Goal: Information Seeking & Learning: Learn about a topic

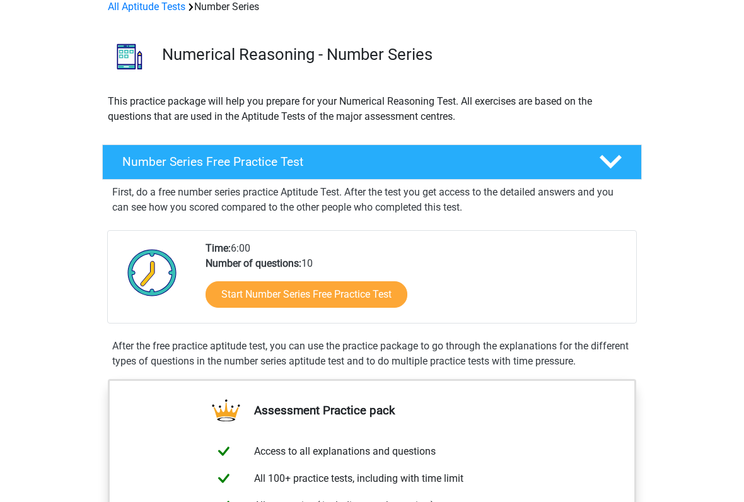
scroll to position [64, 0]
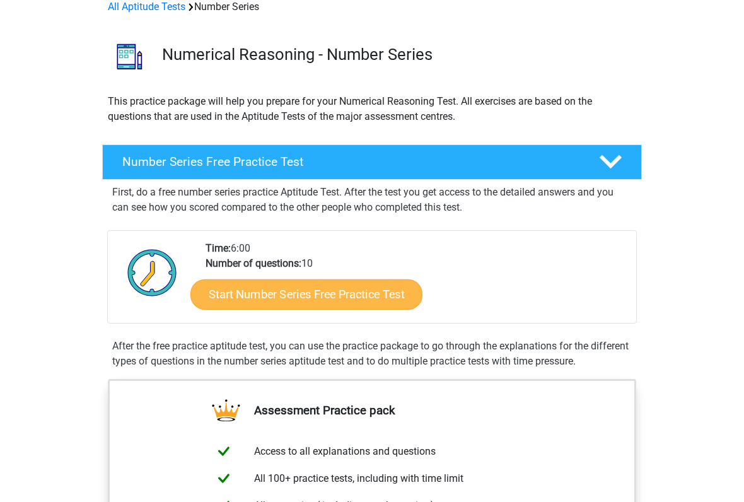
click at [335, 303] on link "Start Number Series Free Practice Test" at bounding box center [306, 294] width 232 height 30
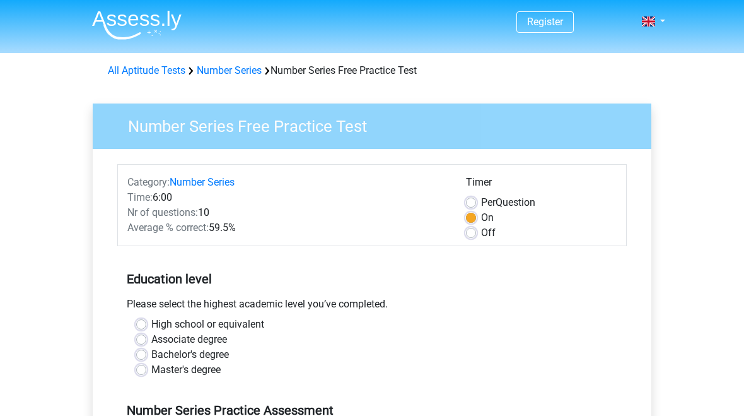
click at [199, 350] on label "Bachelor's degree" at bounding box center [190, 354] width 78 height 15
click at [146, 350] on input "Bachelor's degree" at bounding box center [141, 353] width 10 height 13
radio input "true"
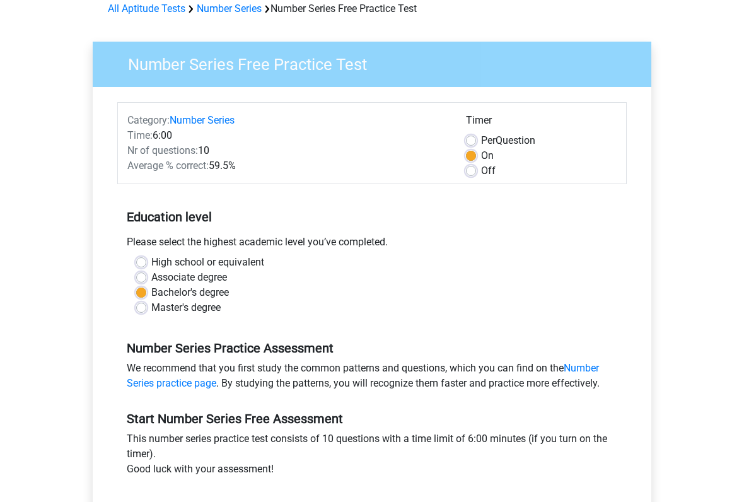
scroll to position [63, 0]
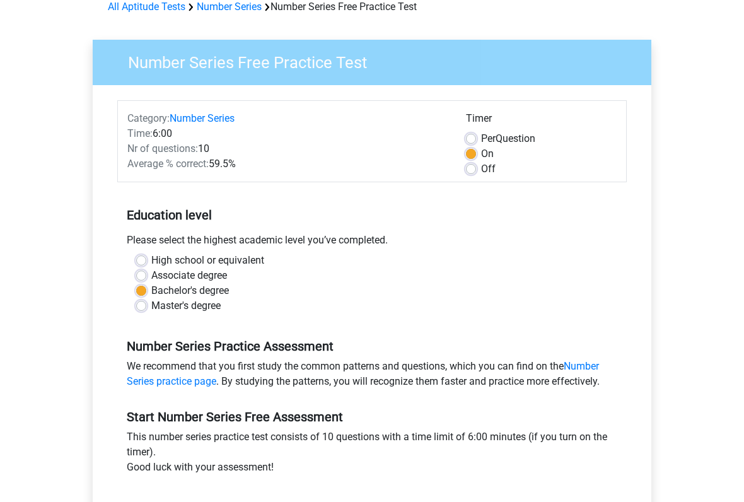
click at [481, 171] on label "Off" at bounding box center [488, 169] width 15 height 15
click at [466, 171] on input "Off" at bounding box center [471, 168] width 10 height 13
radio input "true"
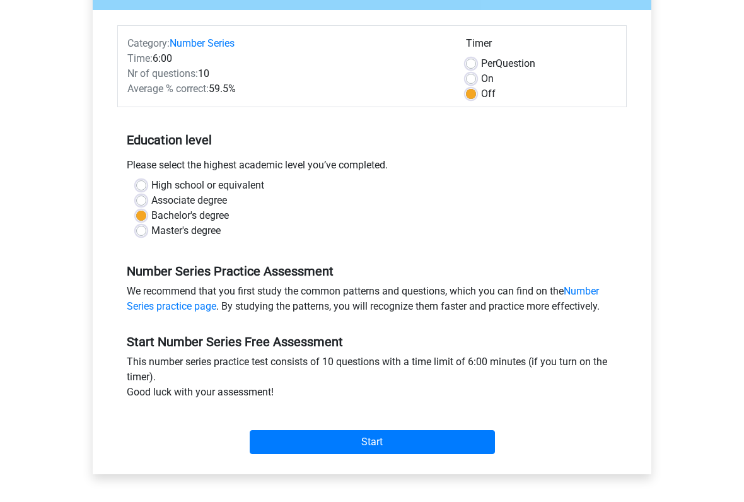
scroll to position [148, 0]
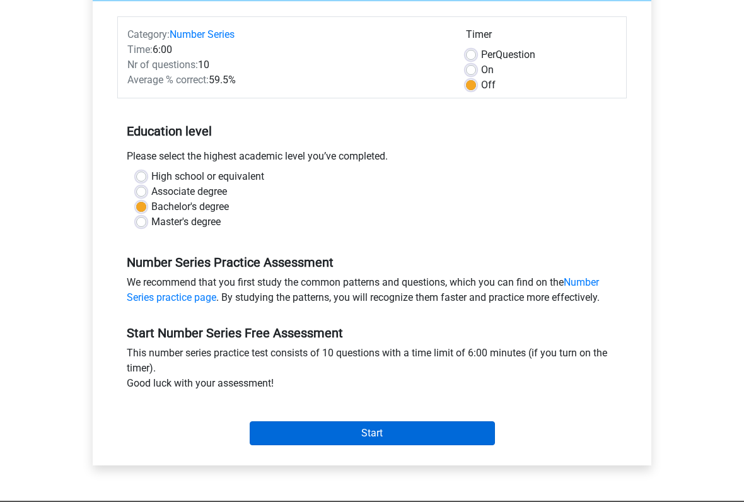
click at [365, 415] on input "Start" at bounding box center [372, 433] width 245 height 24
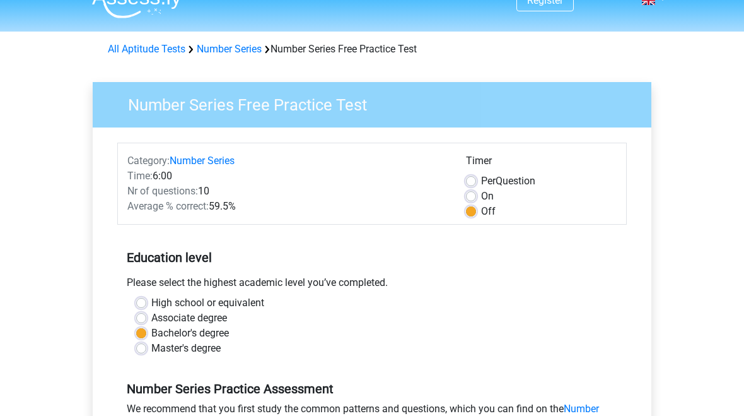
scroll to position [0, 0]
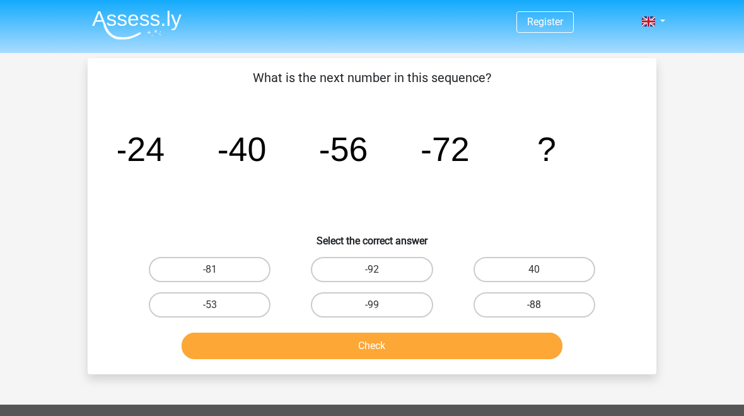
click at [534, 293] on label "-88" at bounding box center [535, 304] width 122 height 25
click at [534, 305] on input "-88" at bounding box center [538, 309] width 8 height 8
radio input "true"
click at [380, 348] on button "Check" at bounding box center [372, 345] width 381 height 26
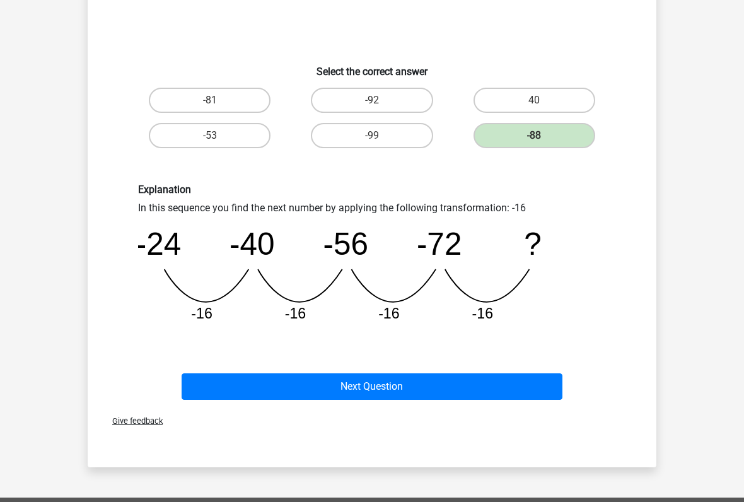
scroll to position [183, 0]
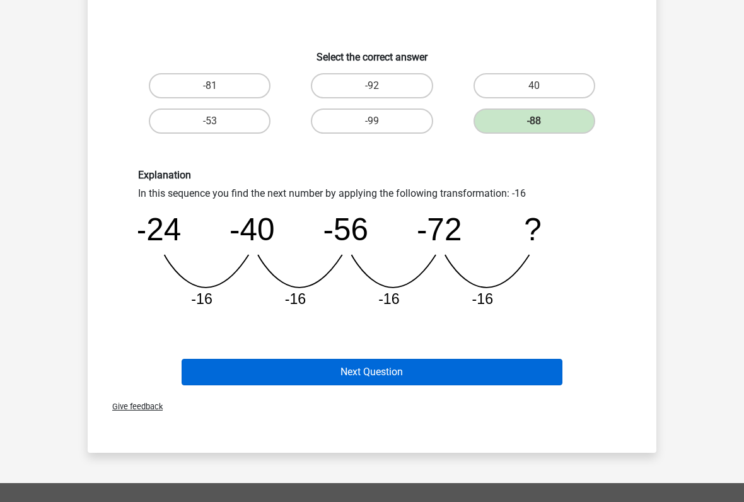
click at [385, 371] on button "Next Question" at bounding box center [372, 372] width 381 height 26
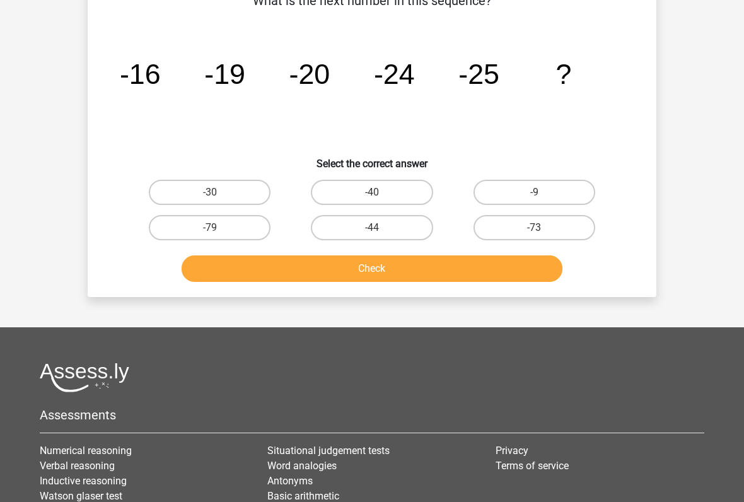
scroll to position [58, 0]
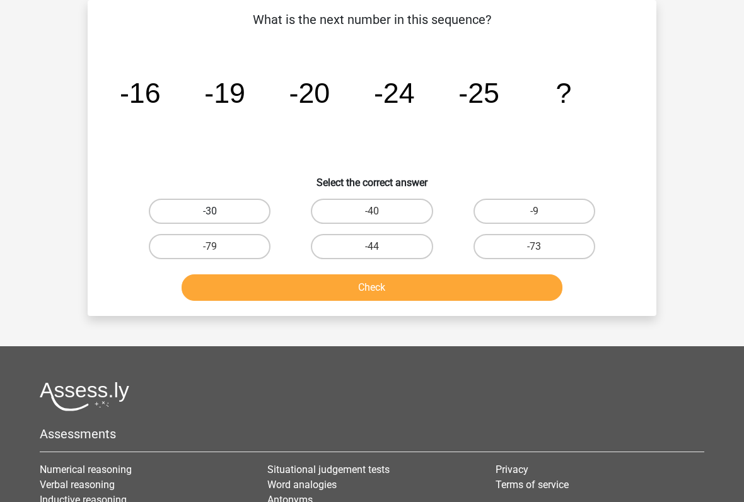
click at [221, 204] on label "-30" at bounding box center [210, 211] width 122 height 25
click at [218, 211] on input "-30" at bounding box center [214, 215] width 8 height 8
radio input "true"
click at [332, 283] on button "Check" at bounding box center [372, 287] width 381 height 26
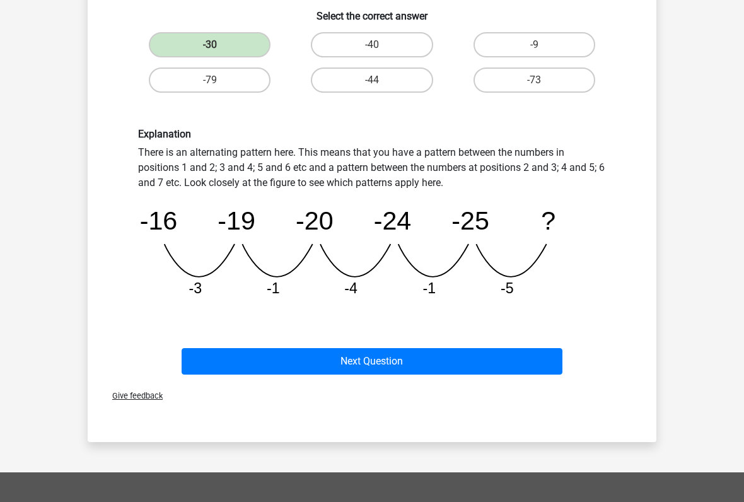
scroll to position [224, 0]
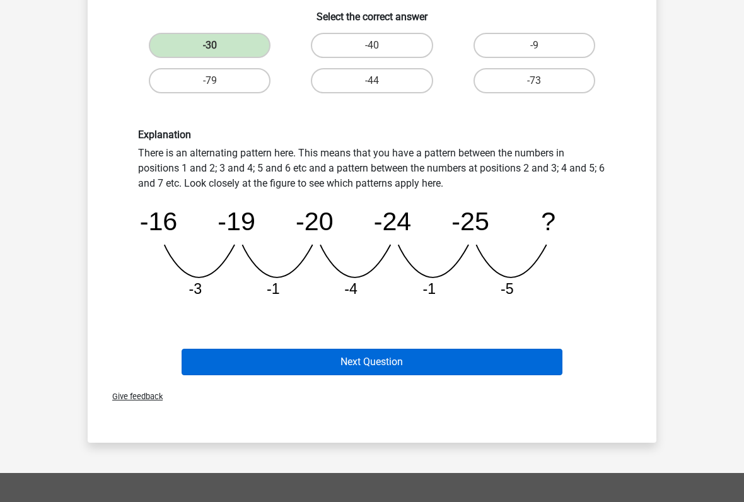
click at [336, 352] on button "Next Question" at bounding box center [372, 362] width 381 height 26
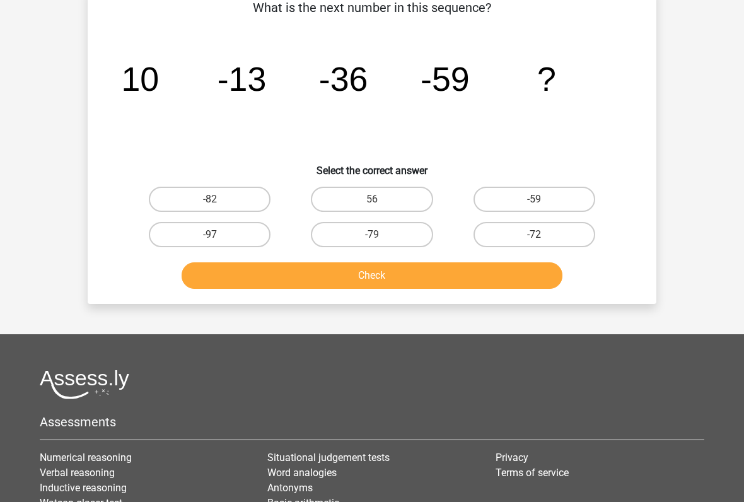
scroll to position [58, 0]
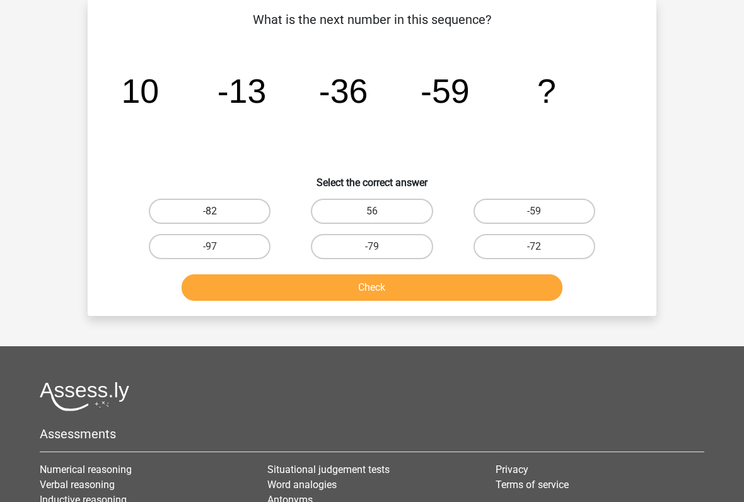
click at [226, 214] on label "-82" at bounding box center [210, 211] width 122 height 25
click at [218, 214] on input "-82" at bounding box center [214, 215] width 8 height 8
radio input "true"
click at [274, 289] on button "Check" at bounding box center [372, 287] width 381 height 26
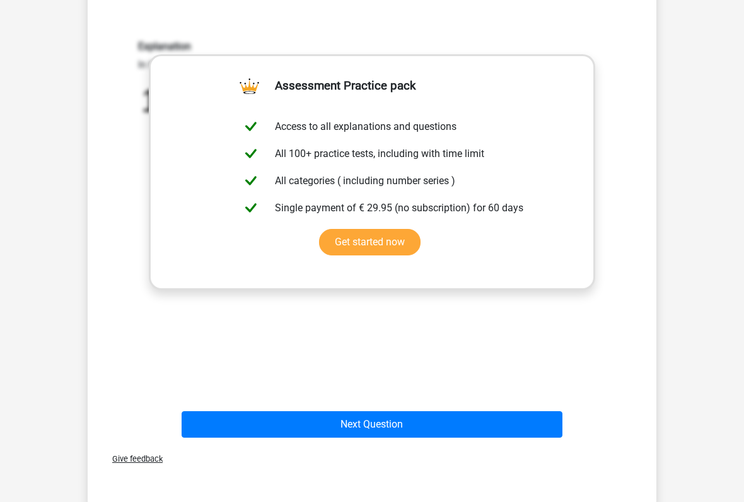
scroll to position [327, 0]
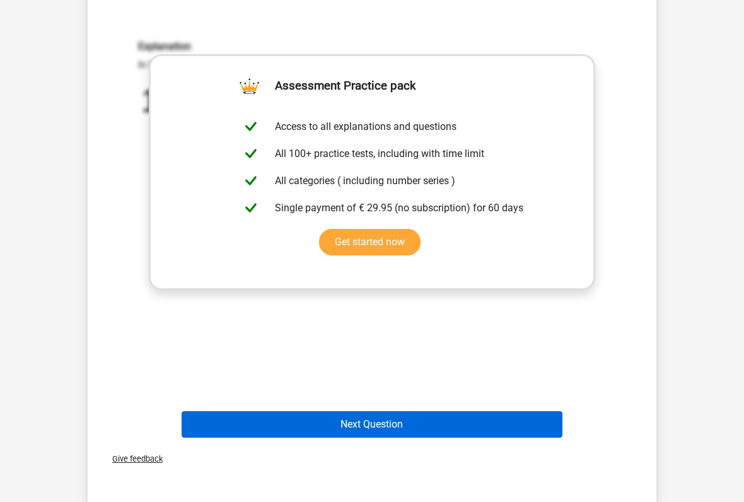
click at [359, 415] on button "Next Question" at bounding box center [372, 424] width 381 height 26
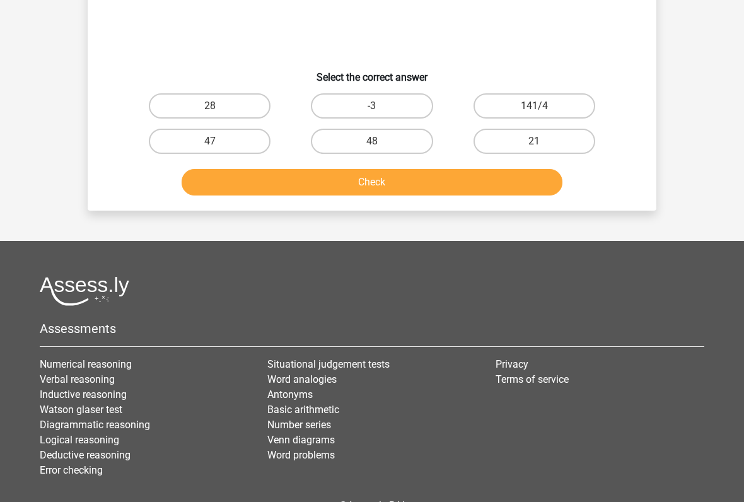
scroll to position [58, 0]
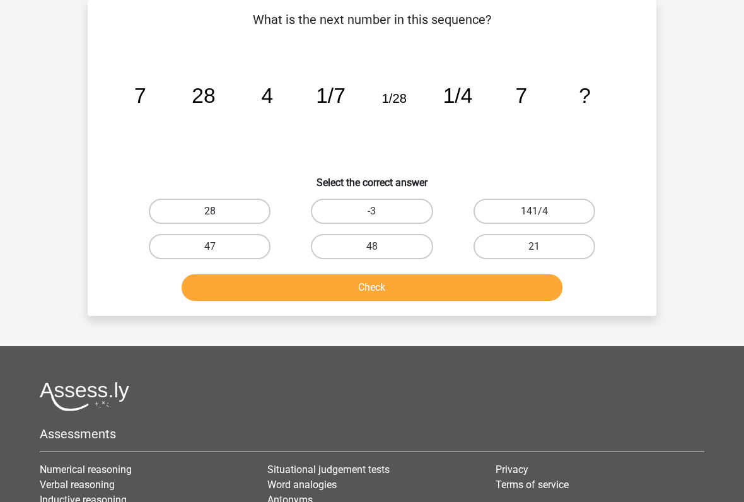
click at [223, 205] on label "28" at bounding box center [210, 211] width 122 height 25
click at [218, 211] on input "28" at bounding box center [214, 215] width 8 height 8
radio input "true"
click at [366, 289] on button "Check" at bounding box center [372, 287] width 381 height 26
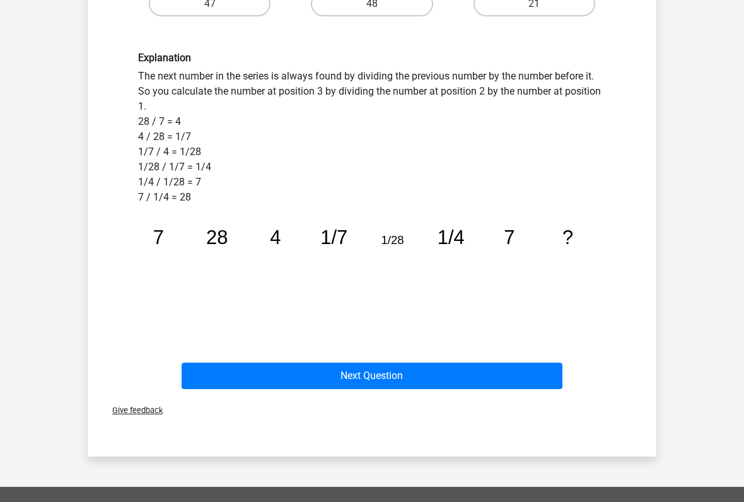
scroll to position [305, 0]
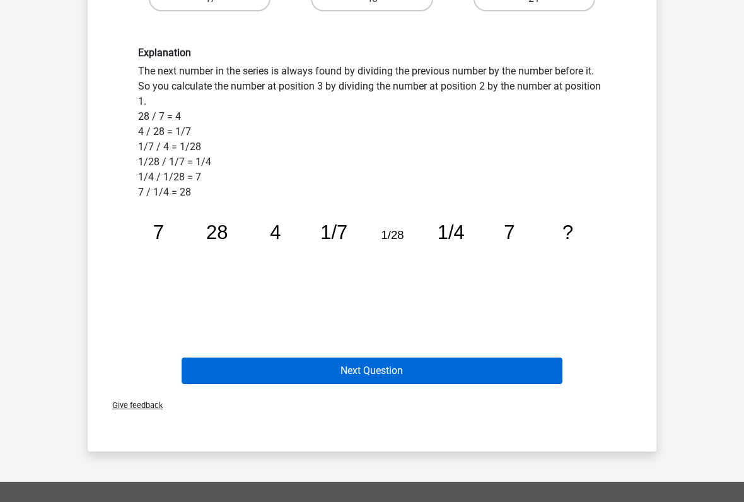
click at [383, 373] on button "Next Question" at bounding box center [372, 371] width 381 height 26
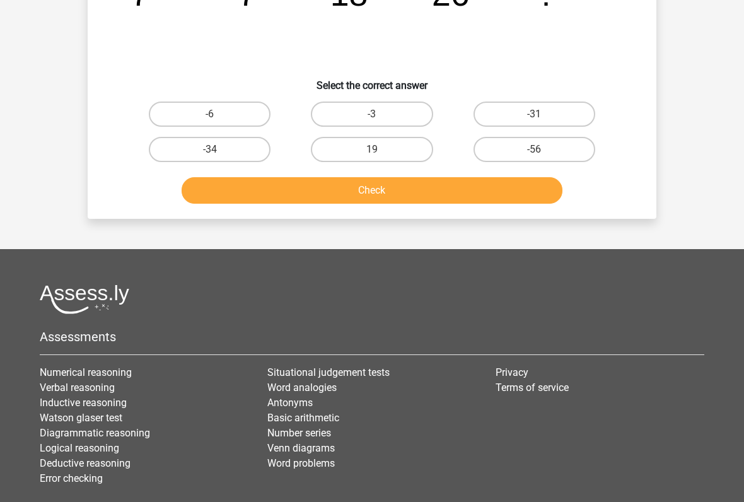
scroll to position [58, 0]
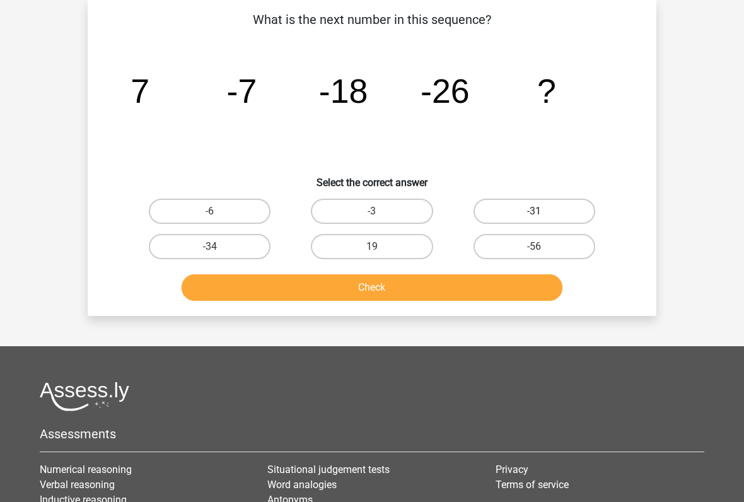
click at [549, 207] on label "-31" at bounding box center [535, 211] width 122 height 25
click at [542, 211] on input "-31" at bounding box center [538, 215] width 8 height 8
radio input "true"
click at [426, 291] on button "Check" at bounding box center [372, 287] width 381 height 26
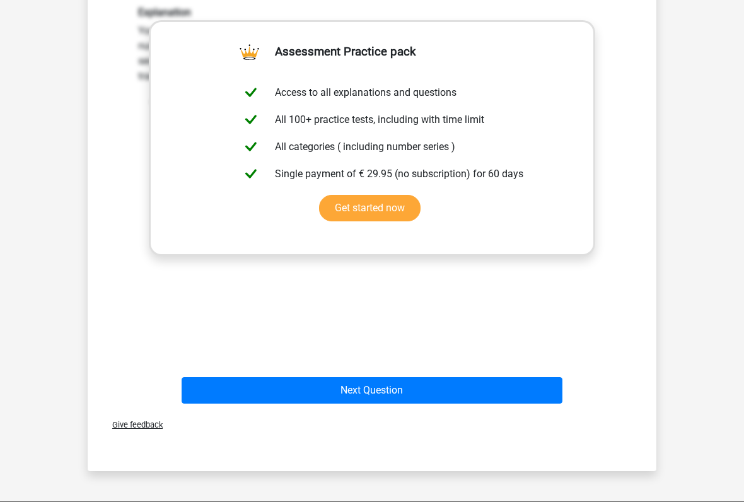
scroll to position [370, 0]
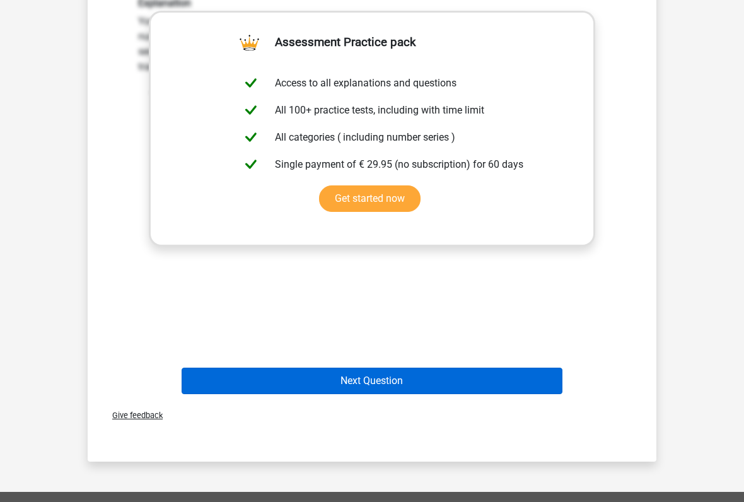
click at [368, 368] on button "Next Question" at bounding box center [372, 381] width 381 height 26
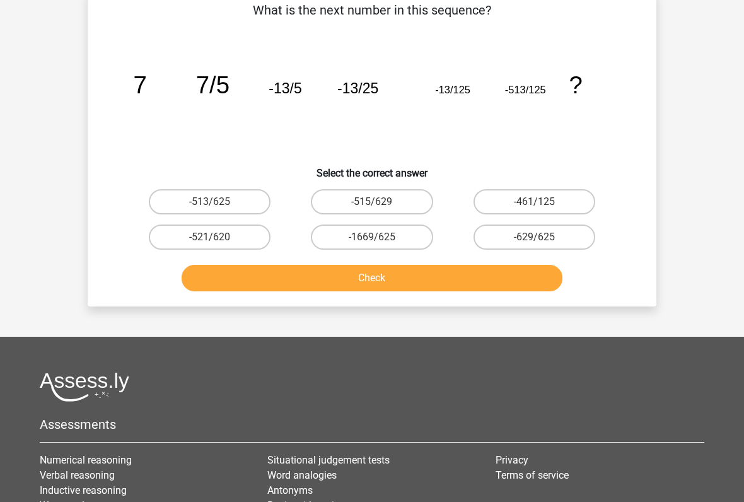
scroll to position [58, 0]
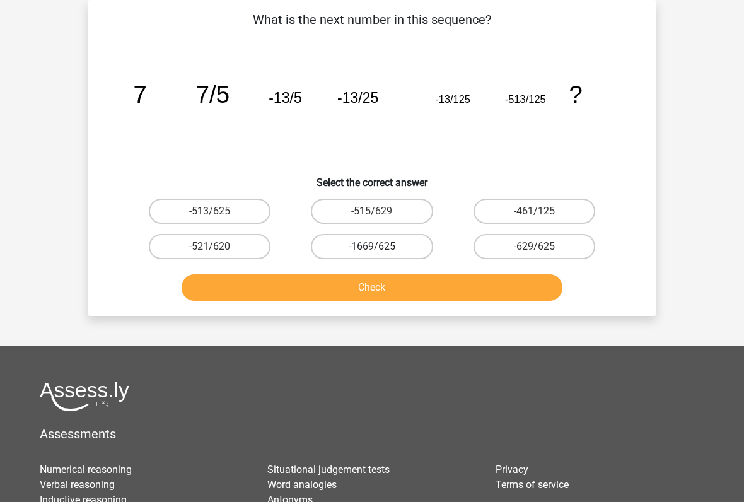
click at [358, 247] on label "-1669/625" at bounding box center [372, 246] width 122 height 25
click at [372, 247] on input "-1669/625" at bounding box center [376, 251] width 8 height 8
radio input "true"
click at [340, 293] on button "Check" at bounding box center [372, 287] width 381 height 26
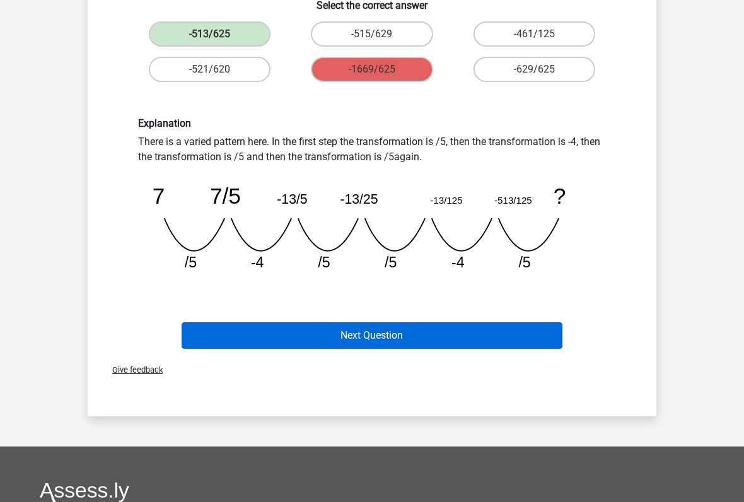
click at [342, 341] on button "Next Question" at bounding box center [372, 336] width 381 height 26
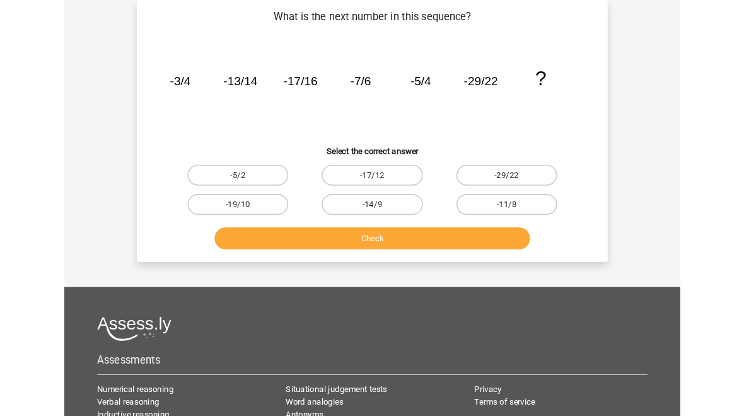
scroll to position [0, 0]
